Goal: Check status: Check status

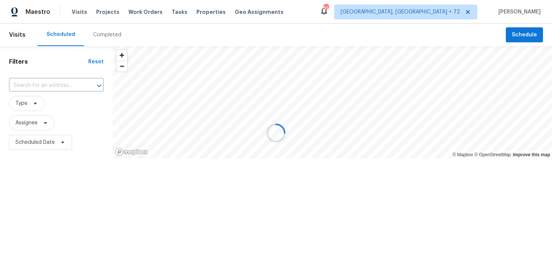
click at [100, 34] on div at bounding box center [276, 133] width 552 height 266
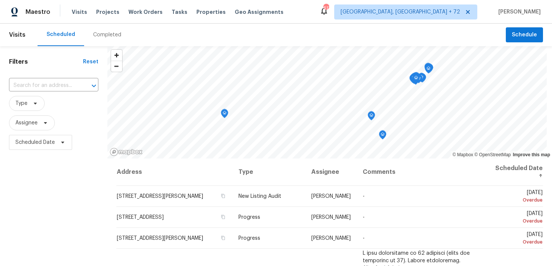
click at [94, 37] on div "Completed" at bounding box center [107, 35] width 28 height 8
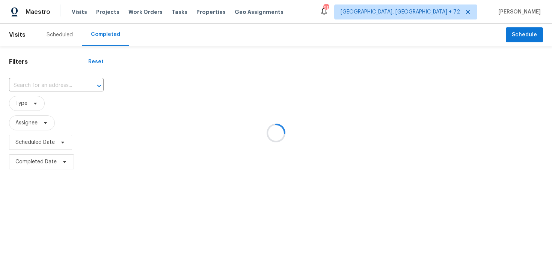
click at [31, 80] on div at bounding box center [276, 133] width 552 height 266
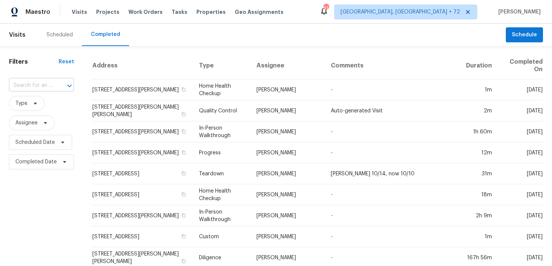
click at [36, 86] on input "text" at bounding box center [31, 86] width 44 height 12
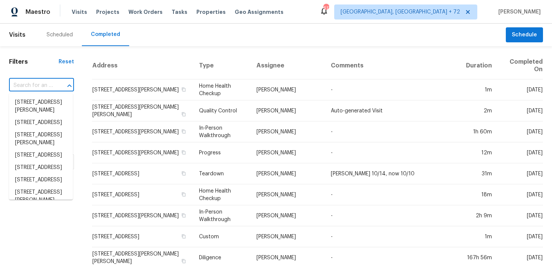
paste input "8558 E Ruby Dr Tucson, AZ 85730"
type input "8558 E Ruby Dr Tucson, AZ 85730"
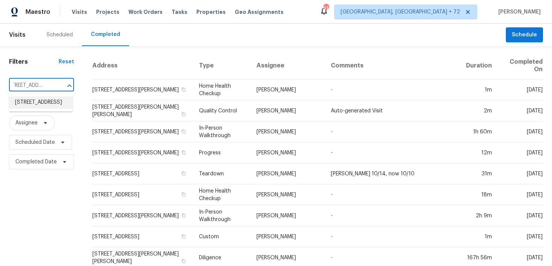
click at [26, 104] on li "8558 E Ruby Dr, Tucson, AZ 85730" at bounding box center [41, 102] width 64 height 12
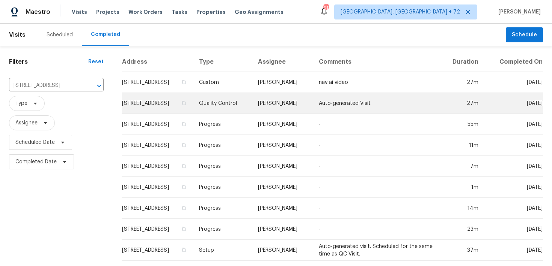
click at [243, 99] on td "Quality Control" at bounding box center [222, 103] width 59 height 21
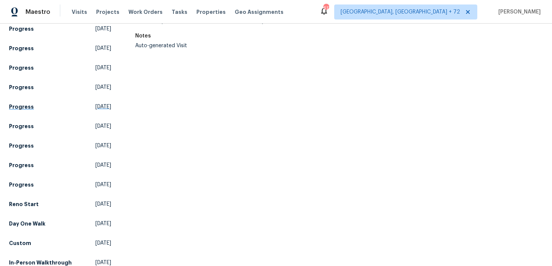
scroll to position [295, 0]
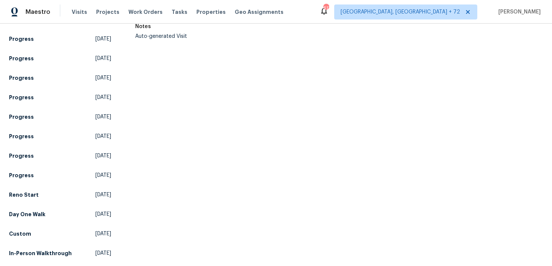
click at [8, 215] on div "All visits 8558 E Ruby Dr Tucson, AZ 85730 Home details Other Visits New Listin…" at bounding box center [276, 145] width 552 height 243
click at [20, 210] on link "Day One Walk Fri, Sep 19 2025" at bounding box center [60, 215] width 102 height 14
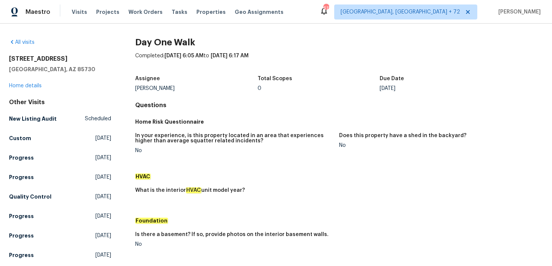
scroll to position [231, 0]
